Goal: Task Accomplishment & Management: Manage account settings

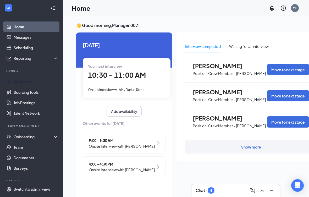
click at [30, 82] on link "Applicants" at bounding box center [36, 82] width 45 height 10
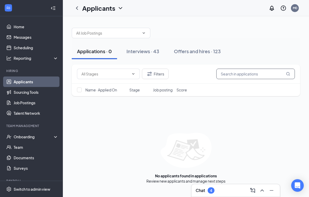
click at [252, 74] on input "text" at bounding box center [256, 74] width 79 height 10
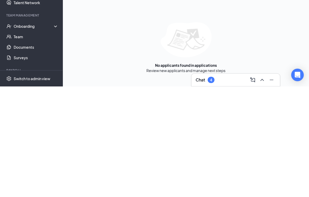
scroll to position [12, 0]
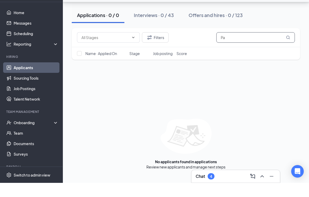
type input "P"
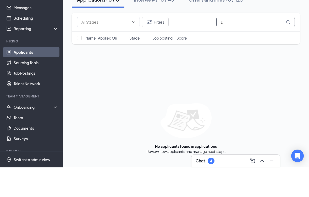
type input "D"
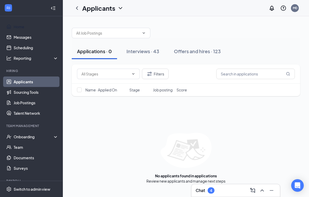
click at [30, 25] on link "Home" at bounding box center [36, 26] width 45 height 10
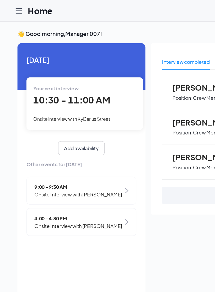
click at [68, 153] on div "9:00 - 9:30 AM Onsite Interview with [PERSON_NAME]" at bounding box center [61, 143] width 83 height 21
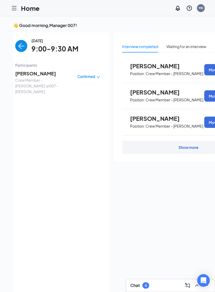
click at [82, 154] on div "[DATE] 9:00-9:30 AM Participants [PERSON_NAME] Crew Member - [PERSON_NAME]. at …" at bounding box center [59, 163] width 88 height 251
click at [43, 76] on span "[PERSON_NAME]" at bounding box center [42, 73] width 55 height 7
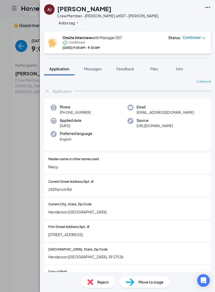
click at [179, 192] on div "Current Street Address/Apt. # 242Parrott Rd" at bounding box center [127, 185] width 167 height 21
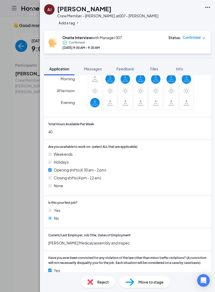
scroll to position [325, 0]
